Goal: Complete application form

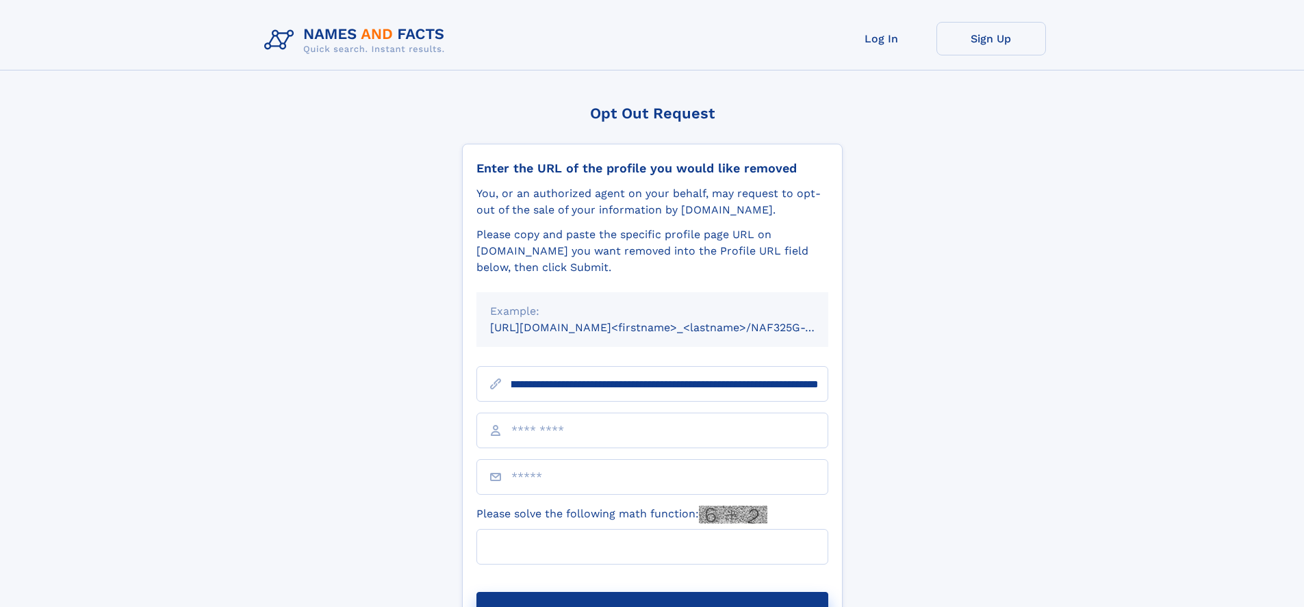
scroll to position [0, 160]
type input "**********"
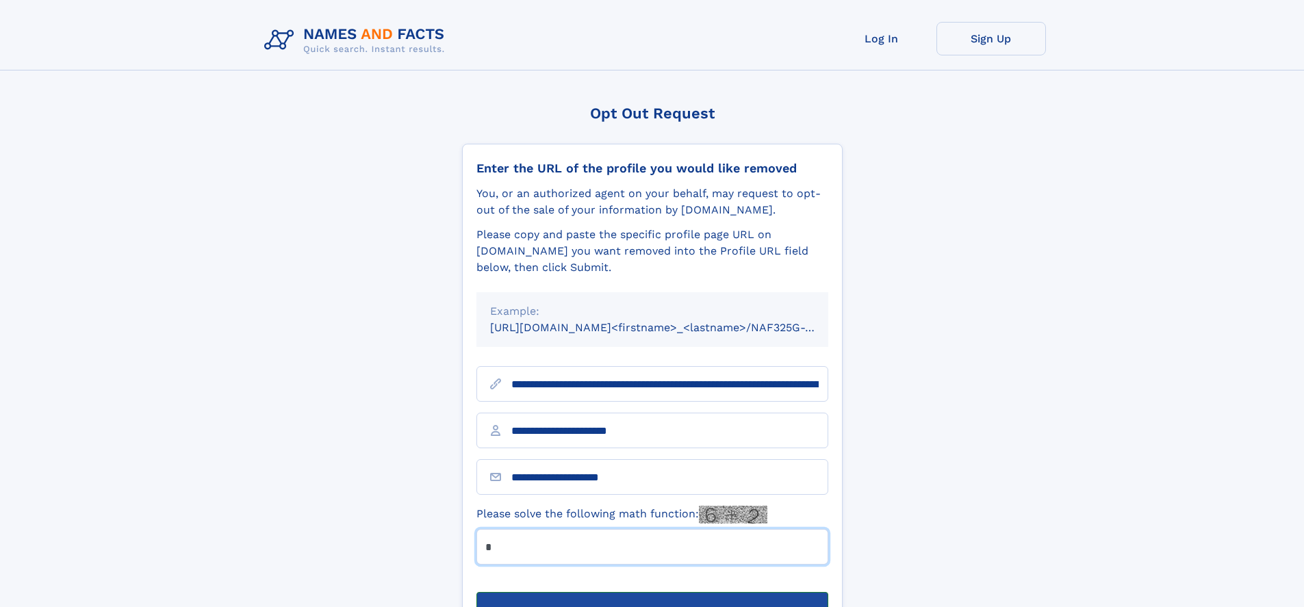
type input "*"
click at [652, 592] on button "Submit Opt Out Request" at bounding box center [653, 614] width 352 height 44
